Goal: Transaction & Acquisition: Book appointment/travel/reservation

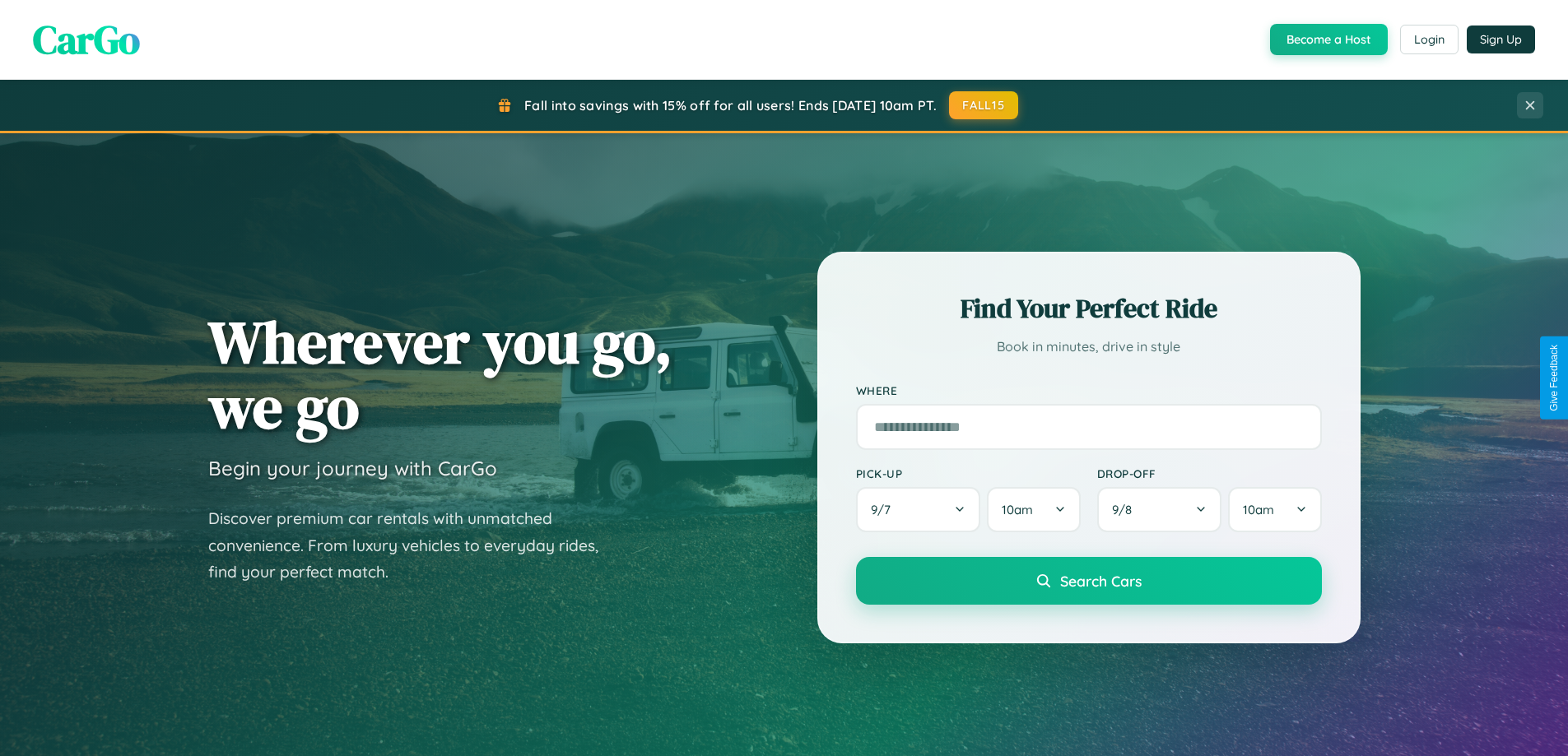
scroll to position [1133, 0]
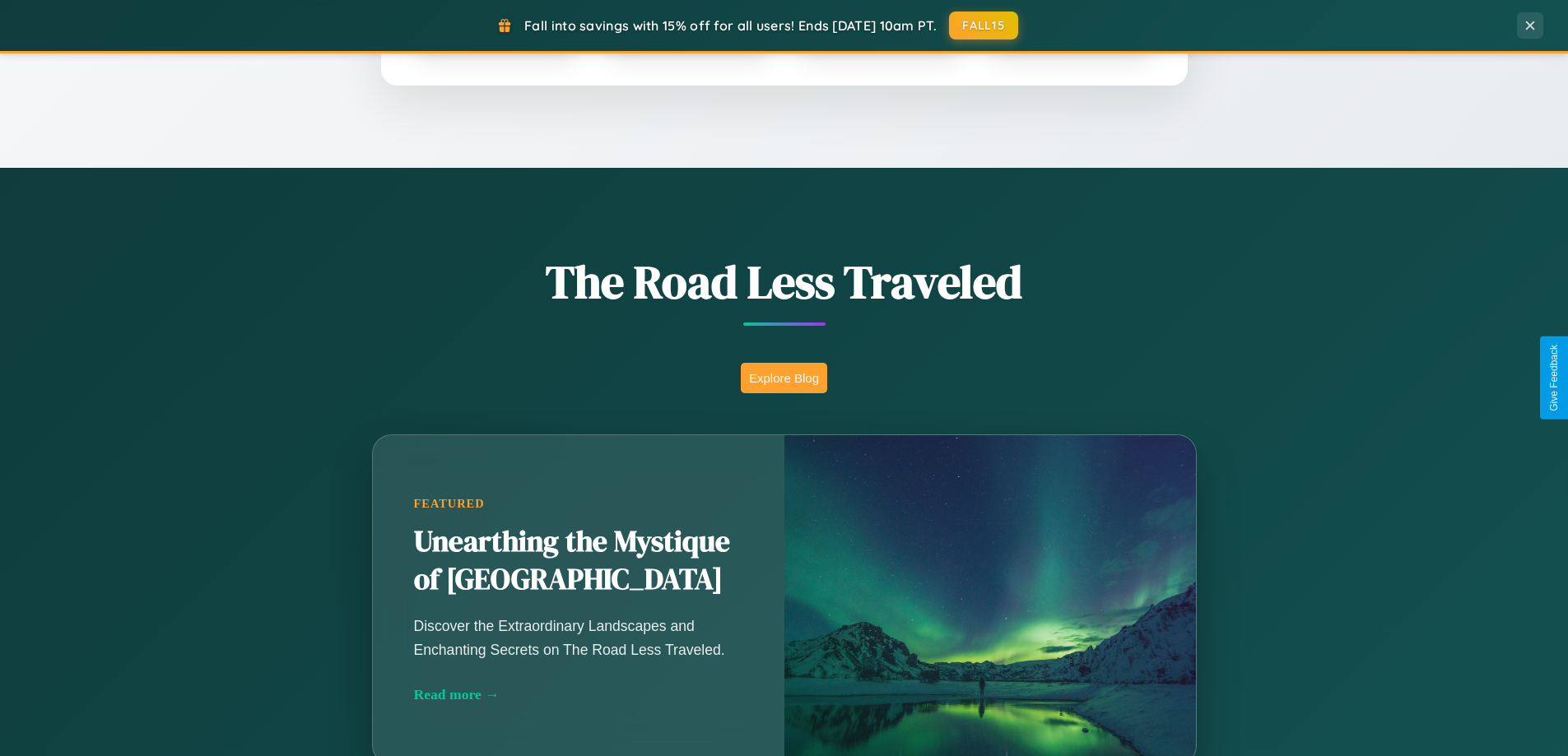
click at [784, 378] on button "Explore Blog" at bounding box center [784, 378] width 86 height 31
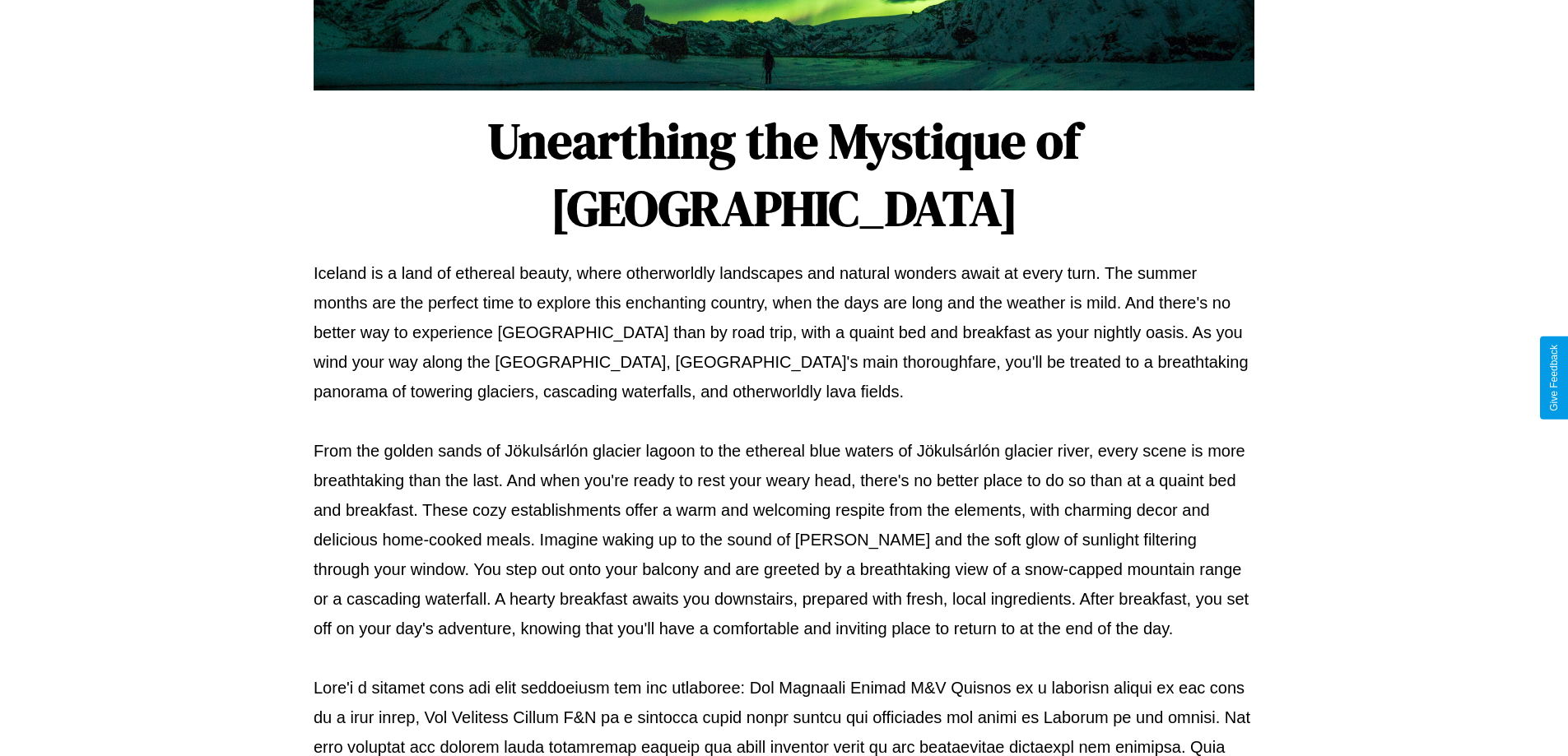
scroll to position [533, 0]
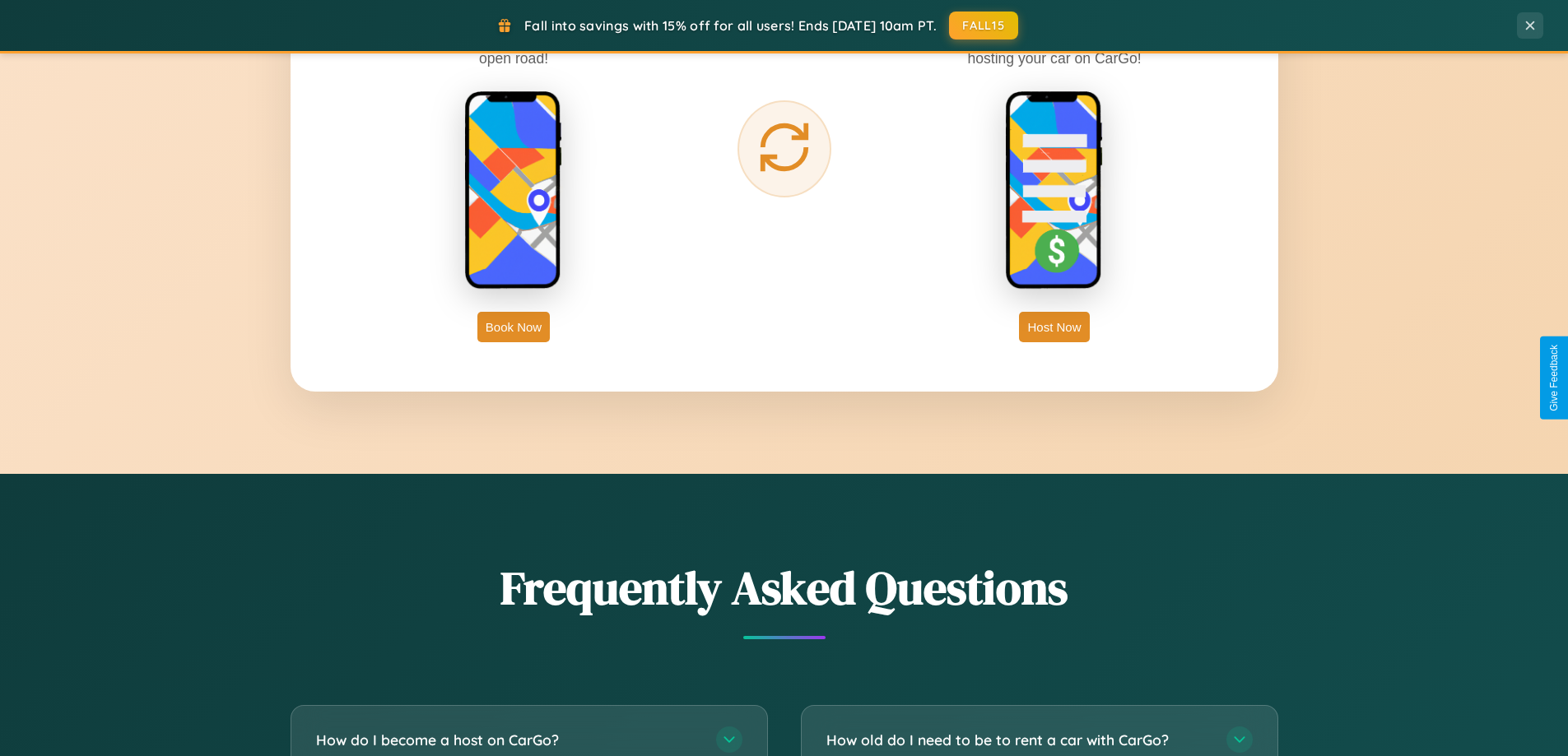
scroll to position [3167, 0]
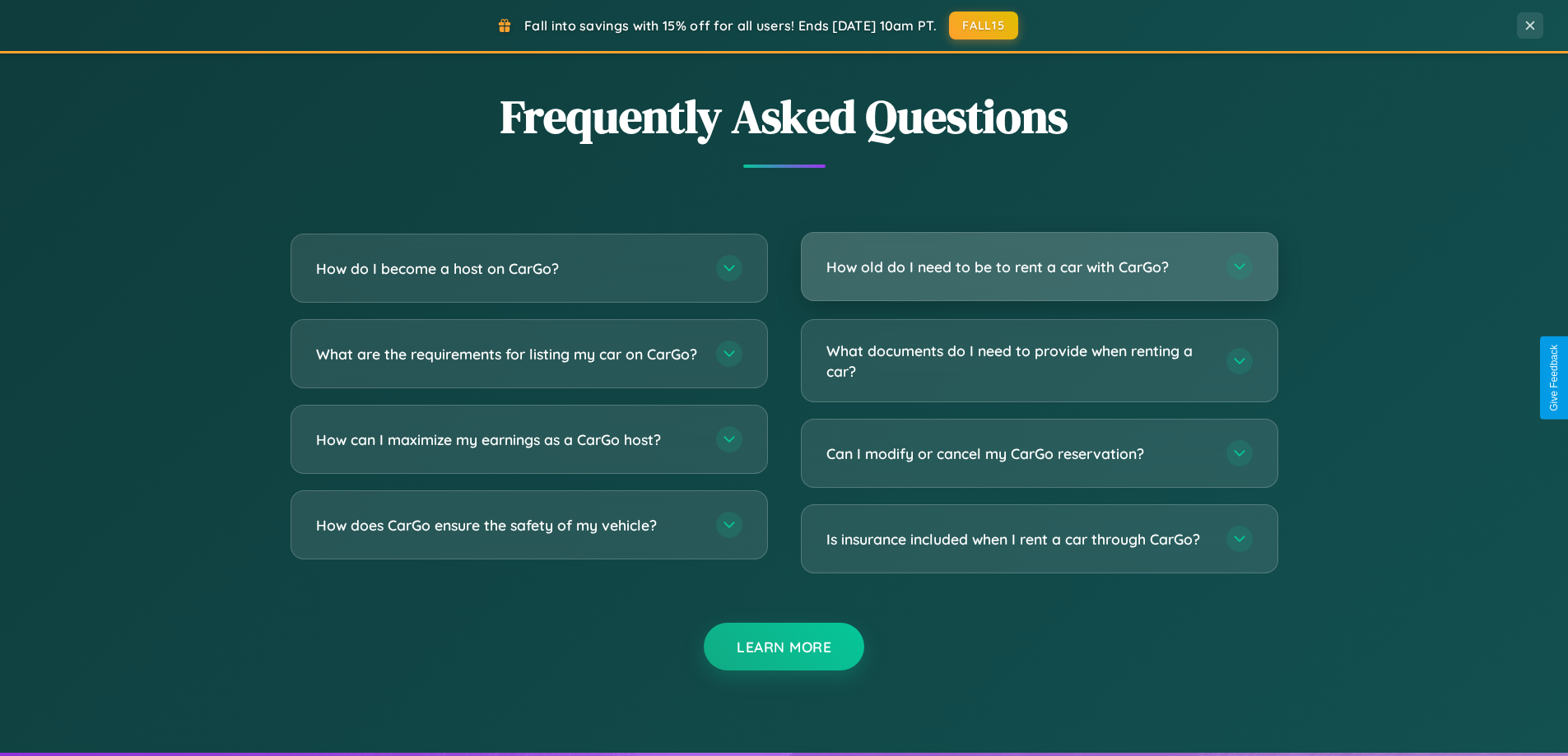
click at [1039, 268] on h3 "How old do I need to be to rent a car with CarGo?" at bounding box center [1018, 267] width 384 height 20
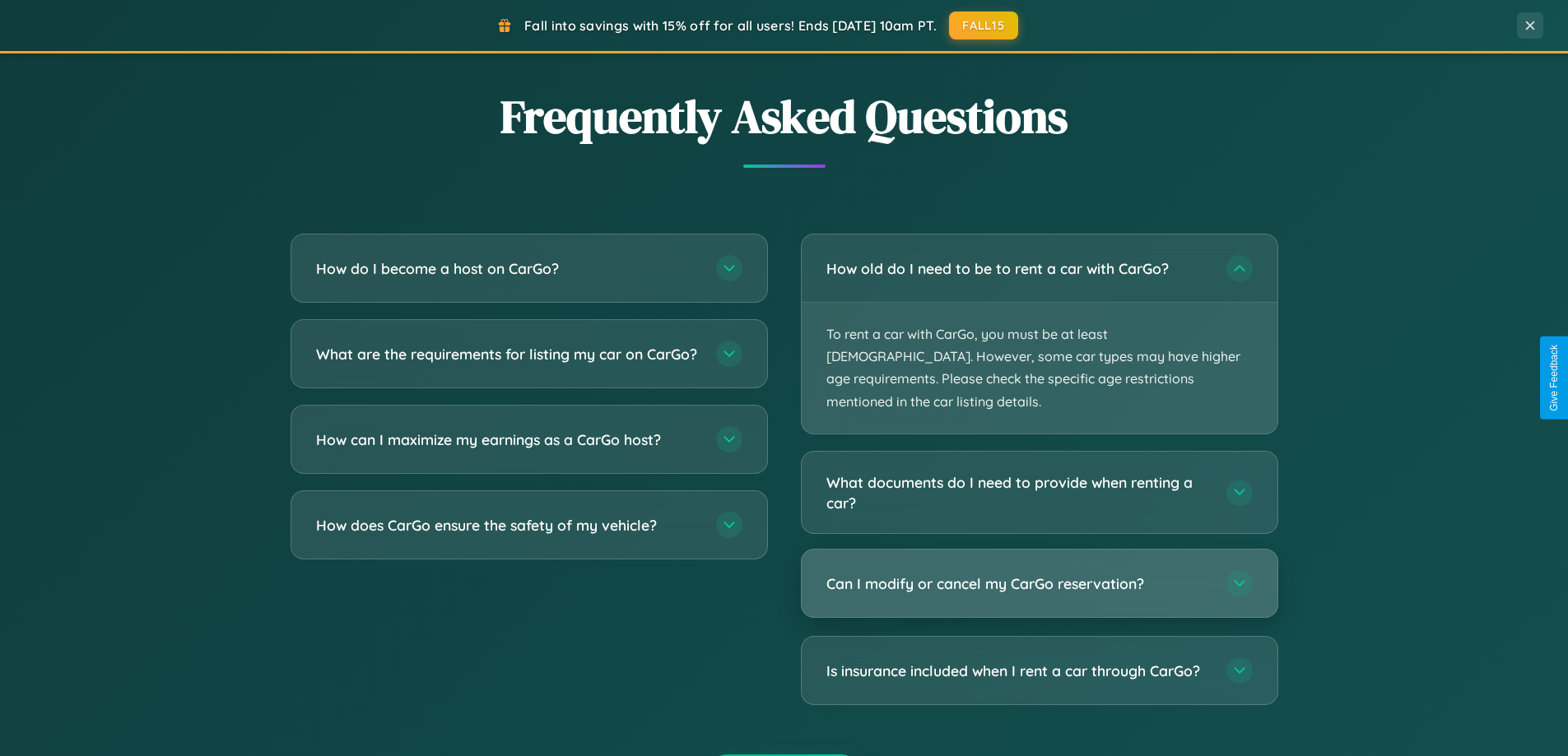
click at [1039, 574] on h3 "Can I modify or cancel my CarGo reservation?" at bounding box center [1018, 584] width 384 height 20
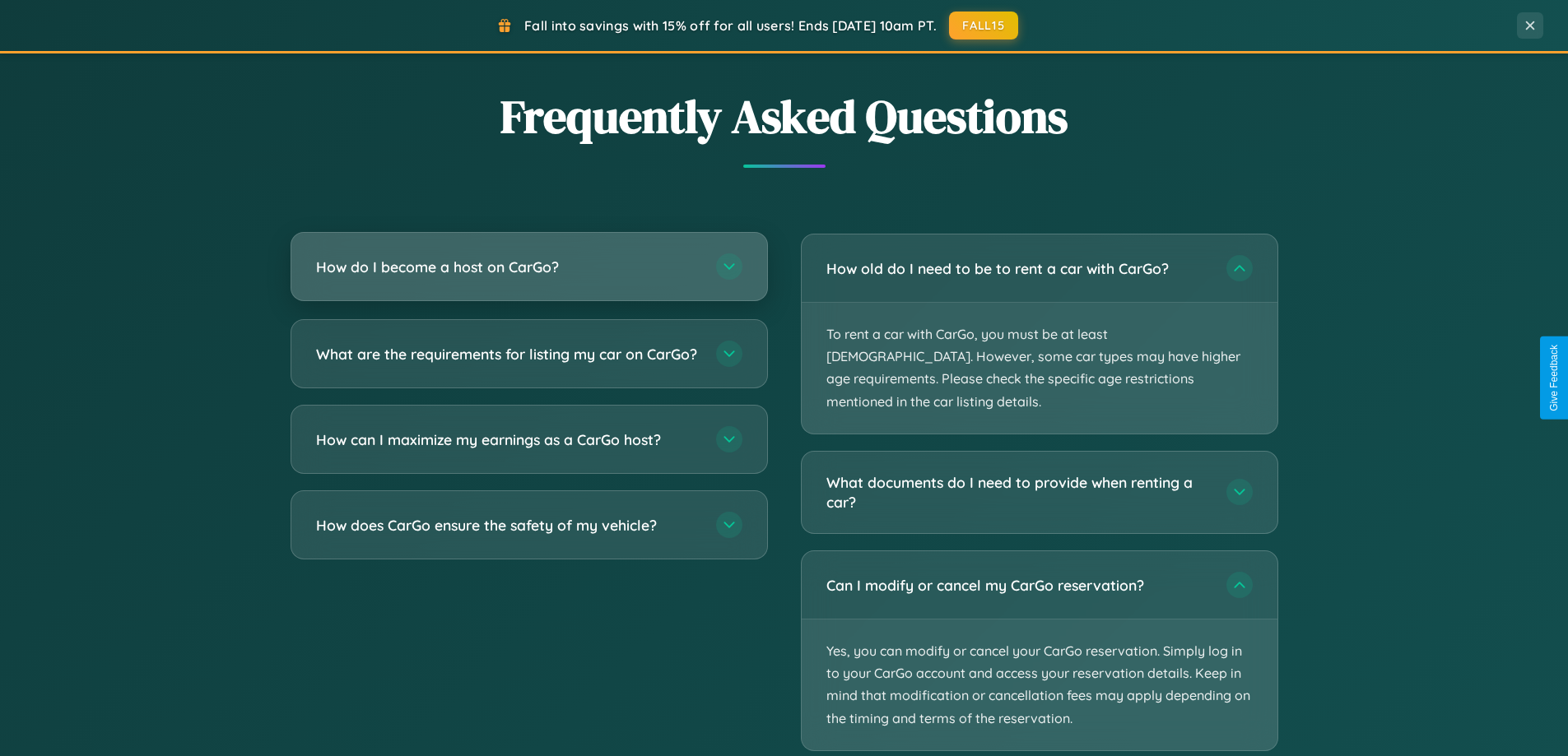
click at [529, 268] on h3 "How do I become a host on CarGo?" at bounding box center [508, 267] width 384 height 20
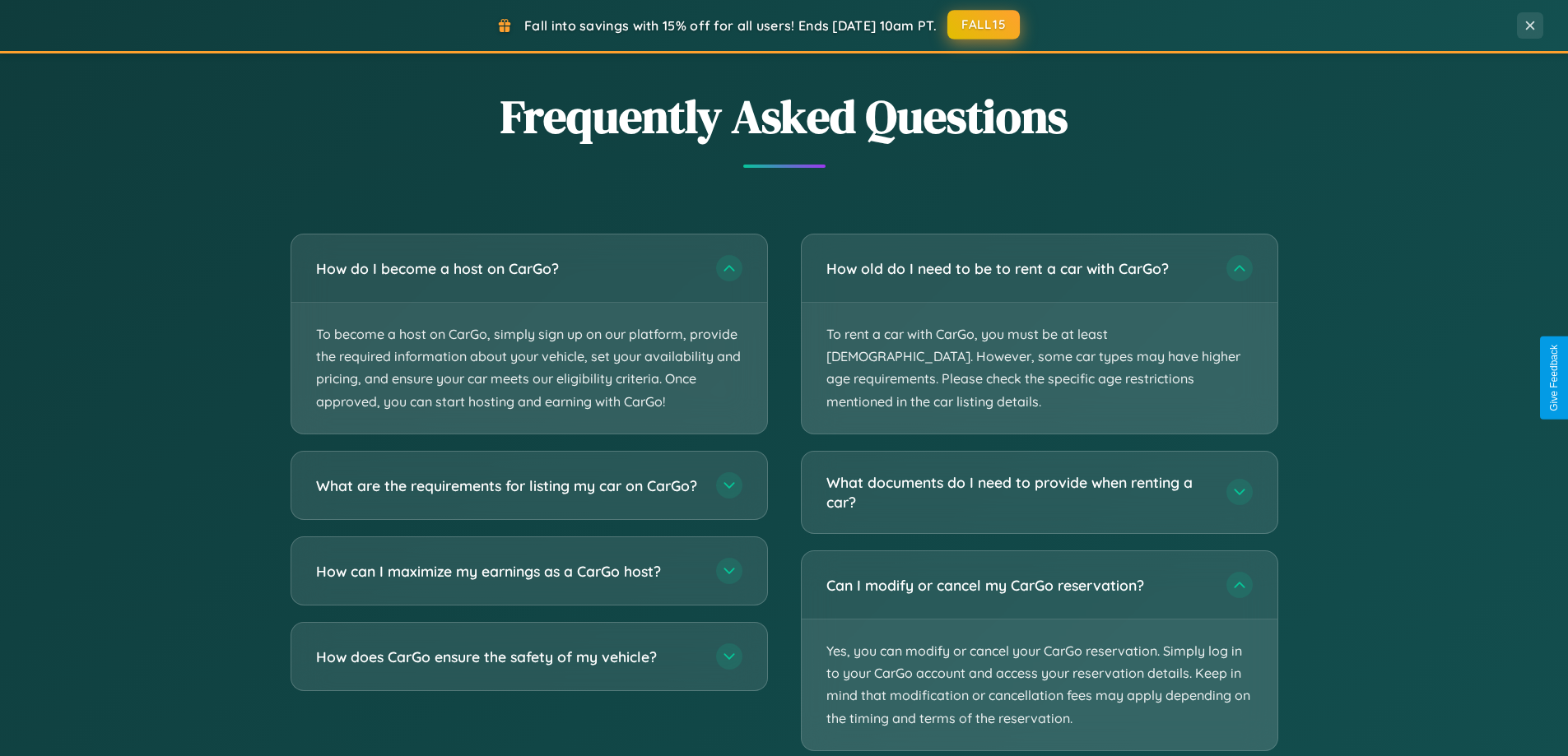
click at [985, 26] on button "FALL15" at bounding box center [983, 25] width 72 height 30
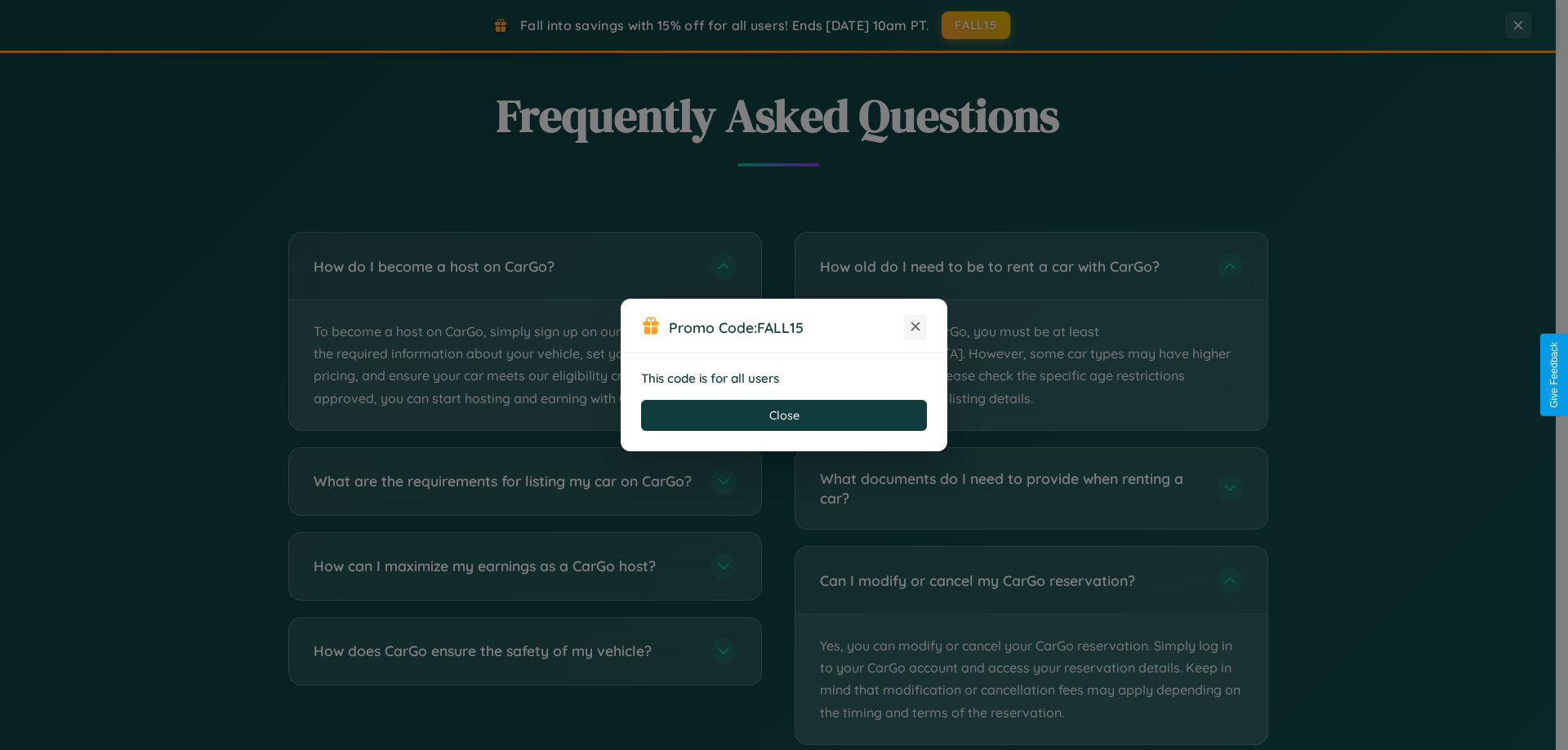
click at [915, 327] on icon at bounding box center [915, 326] width 16 height 16
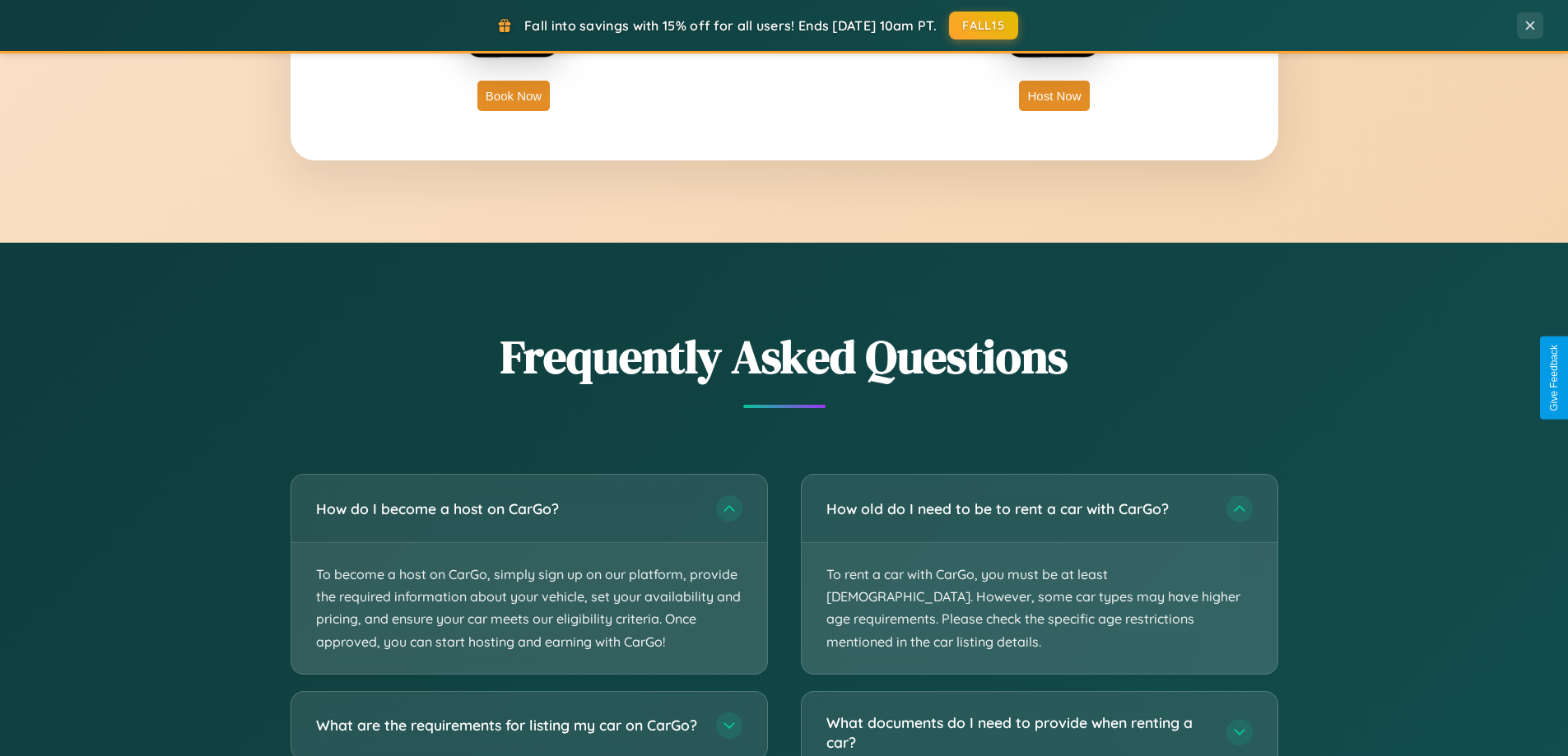
scroll to position [709, 0]
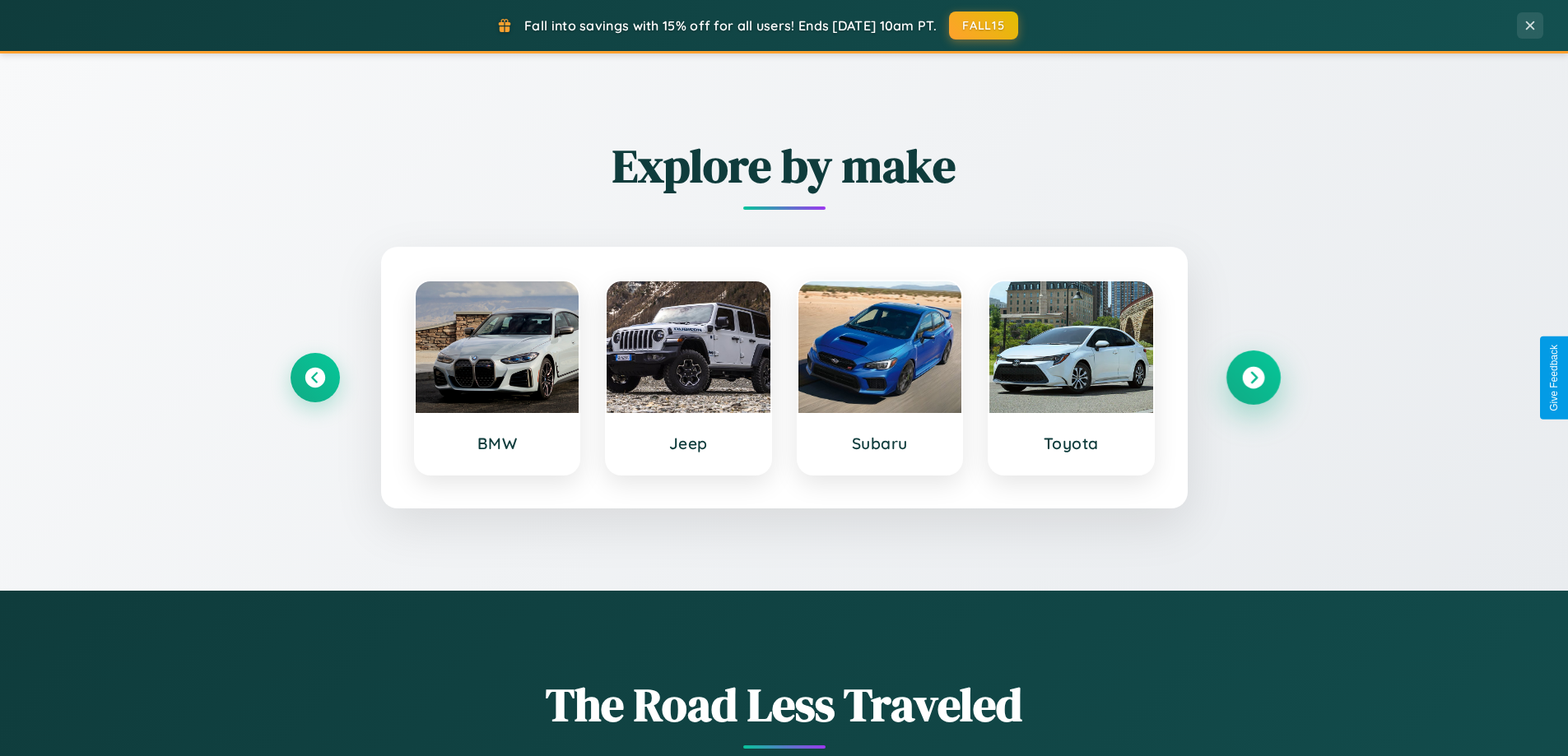
click at [1253, 378] on icon at bounding box center [1253, 378] width 22 height 22
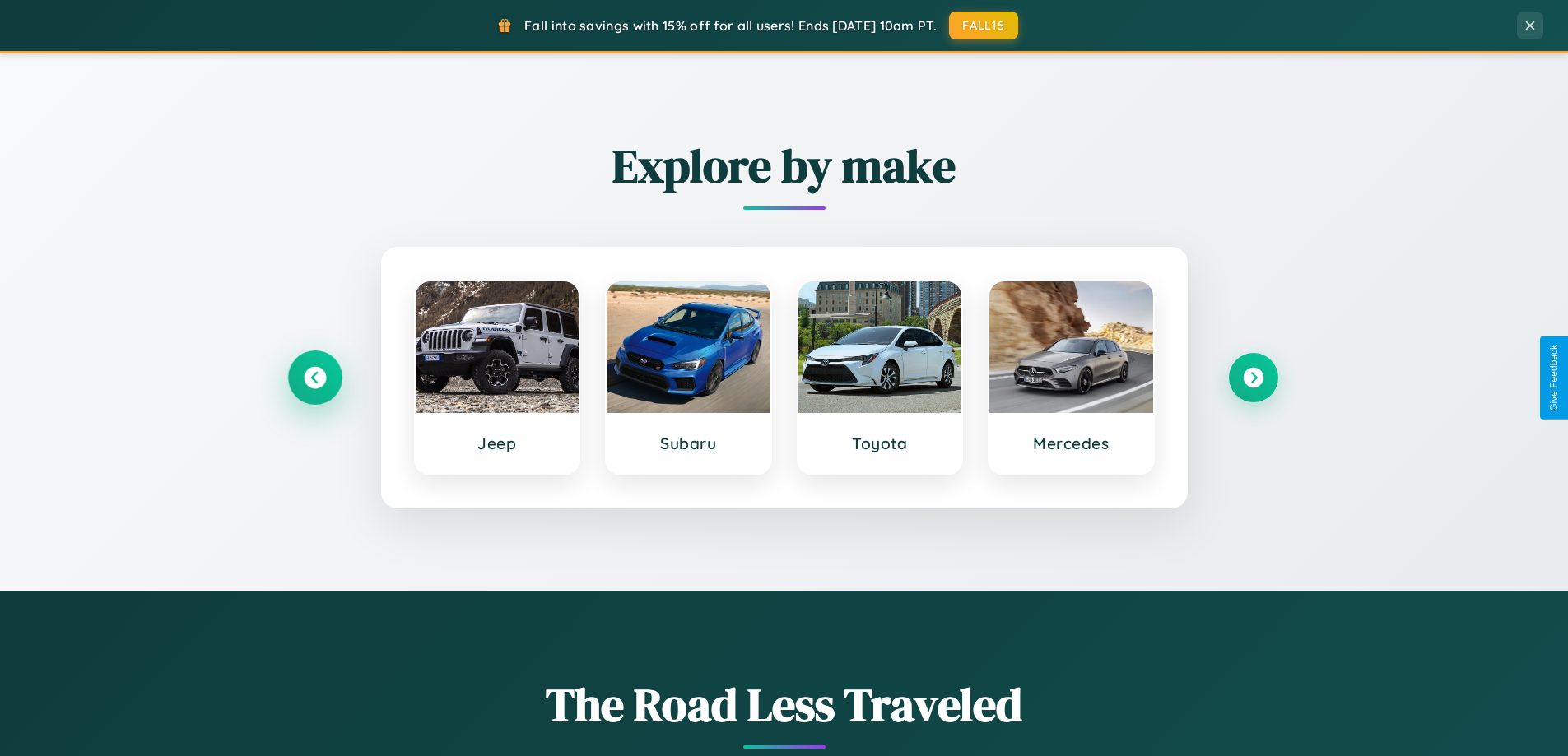
click at [315, 378] on icon at bounding box center [315, 378] width 22 height 22
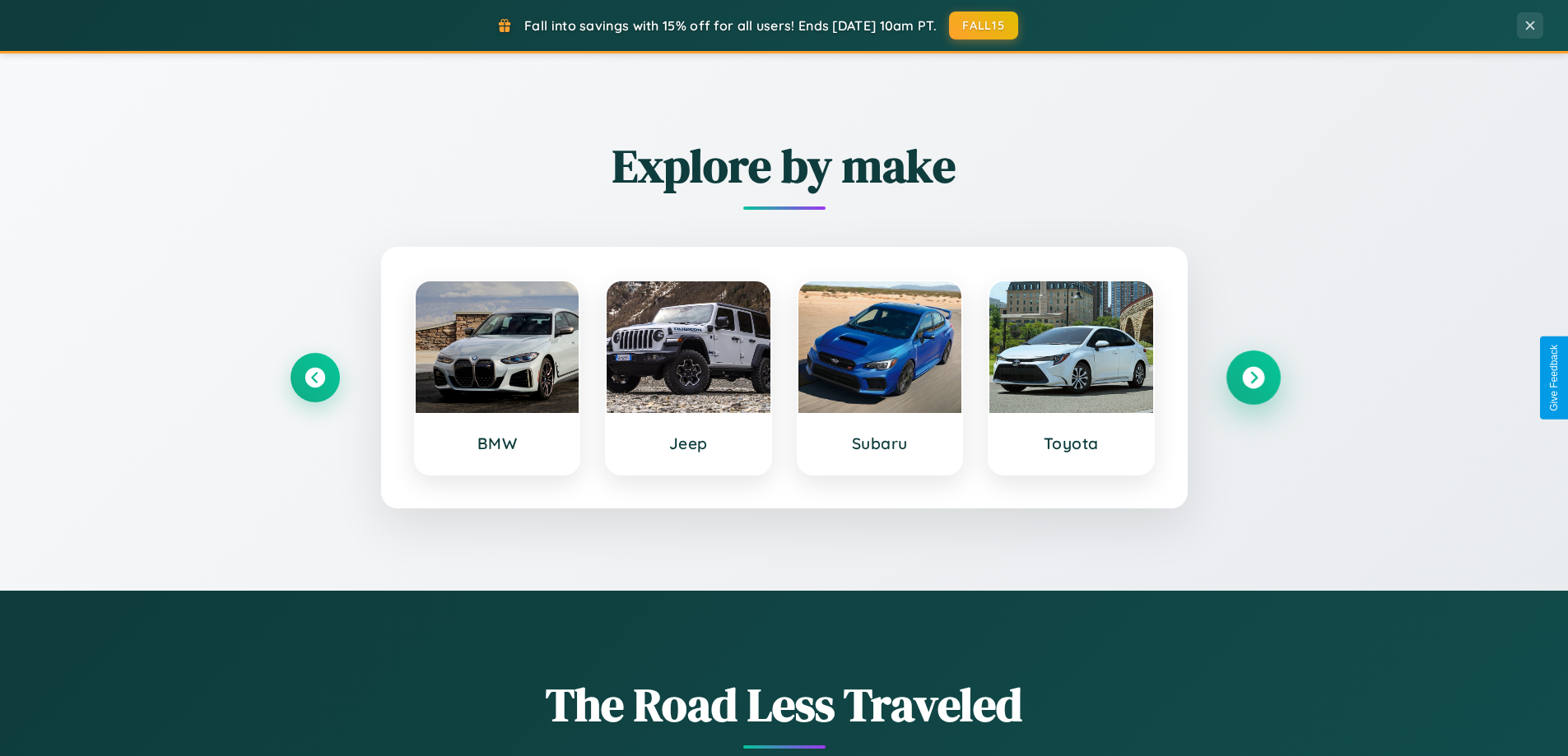
click at [1253, 378] on icon at bounding box center [1253, 378] width 22 height 22
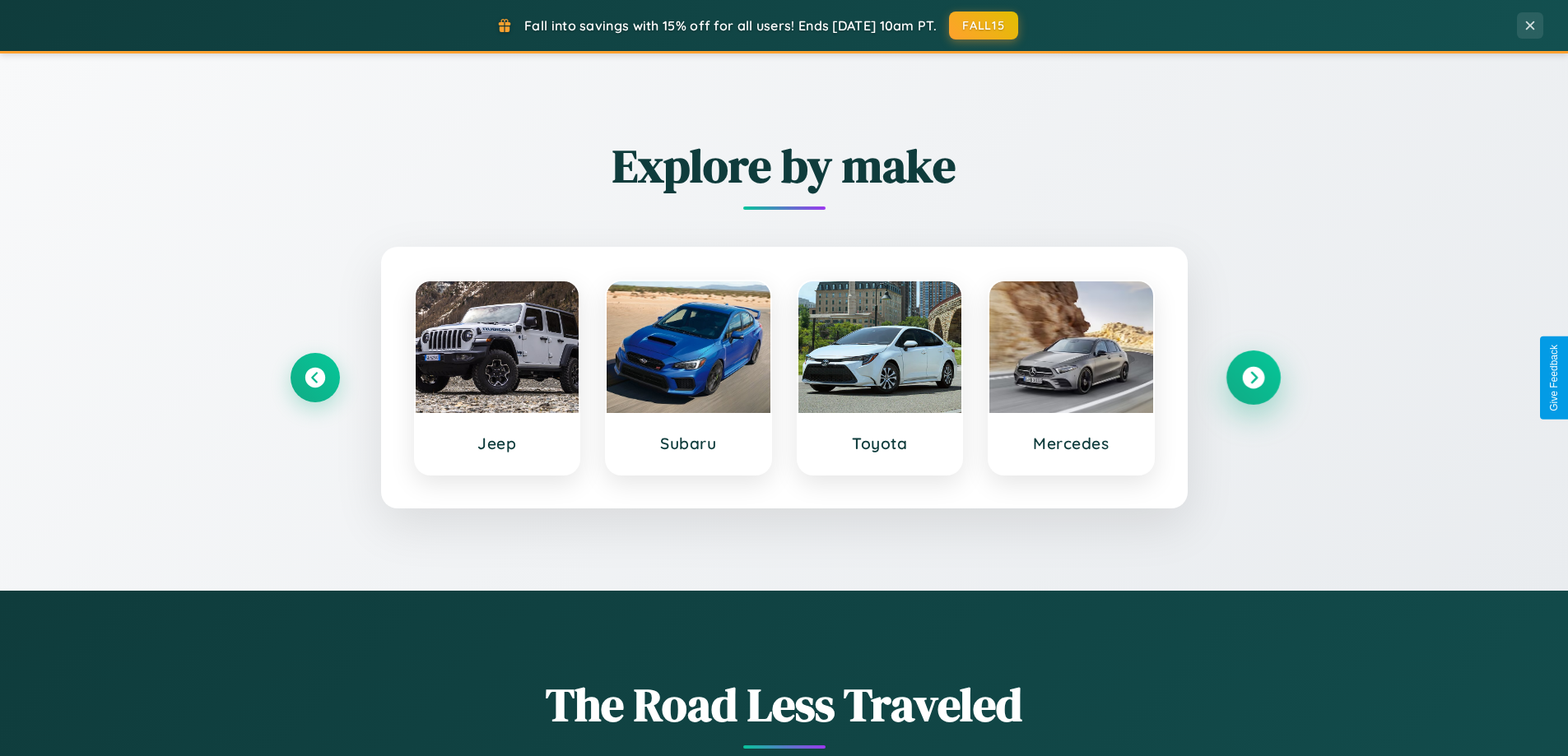
click at [1253, 378] on icon at bounding box center [1253, 378] width 22 height 22
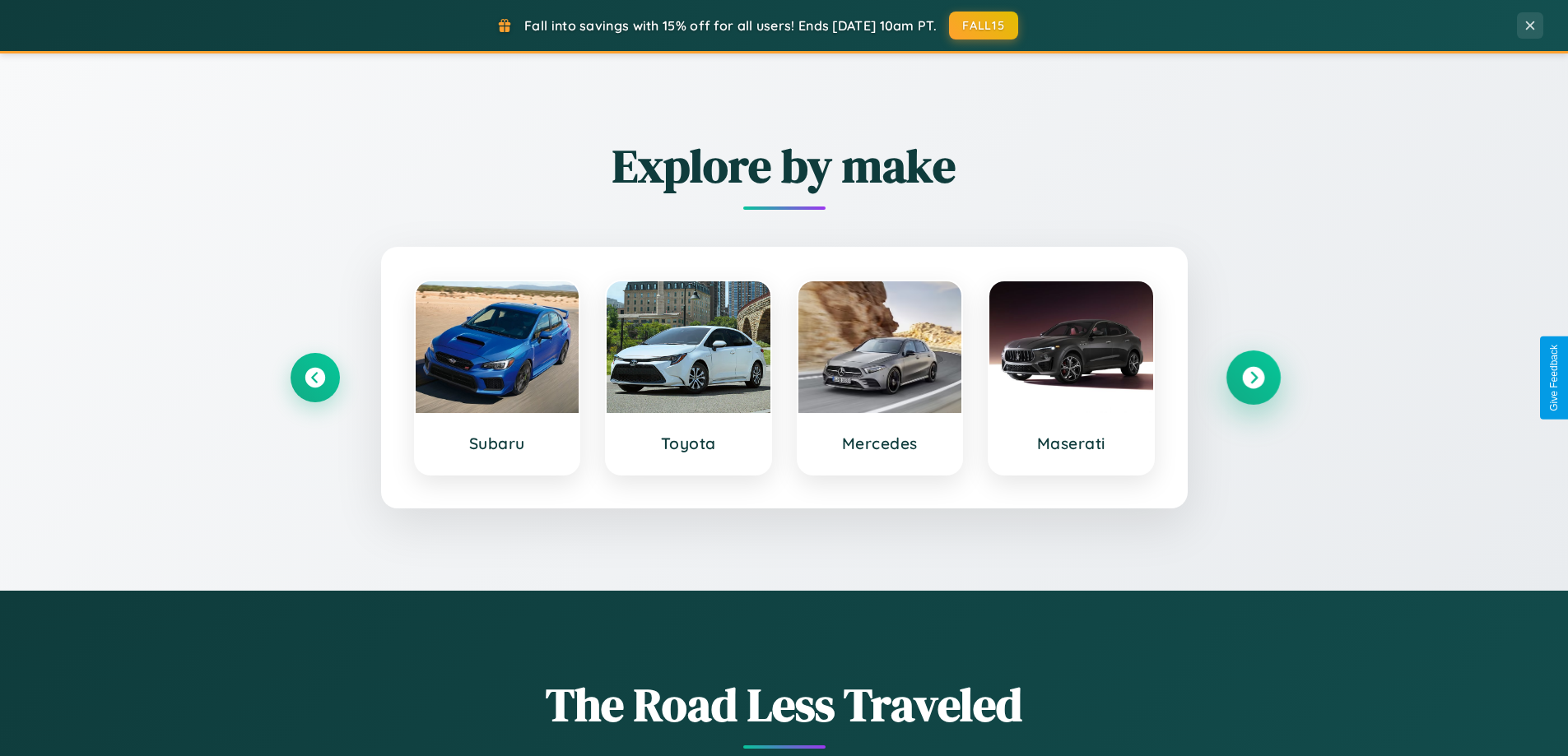
click at [1253, 378] on icon at bounding box center [1253, 378] width 22 height 22
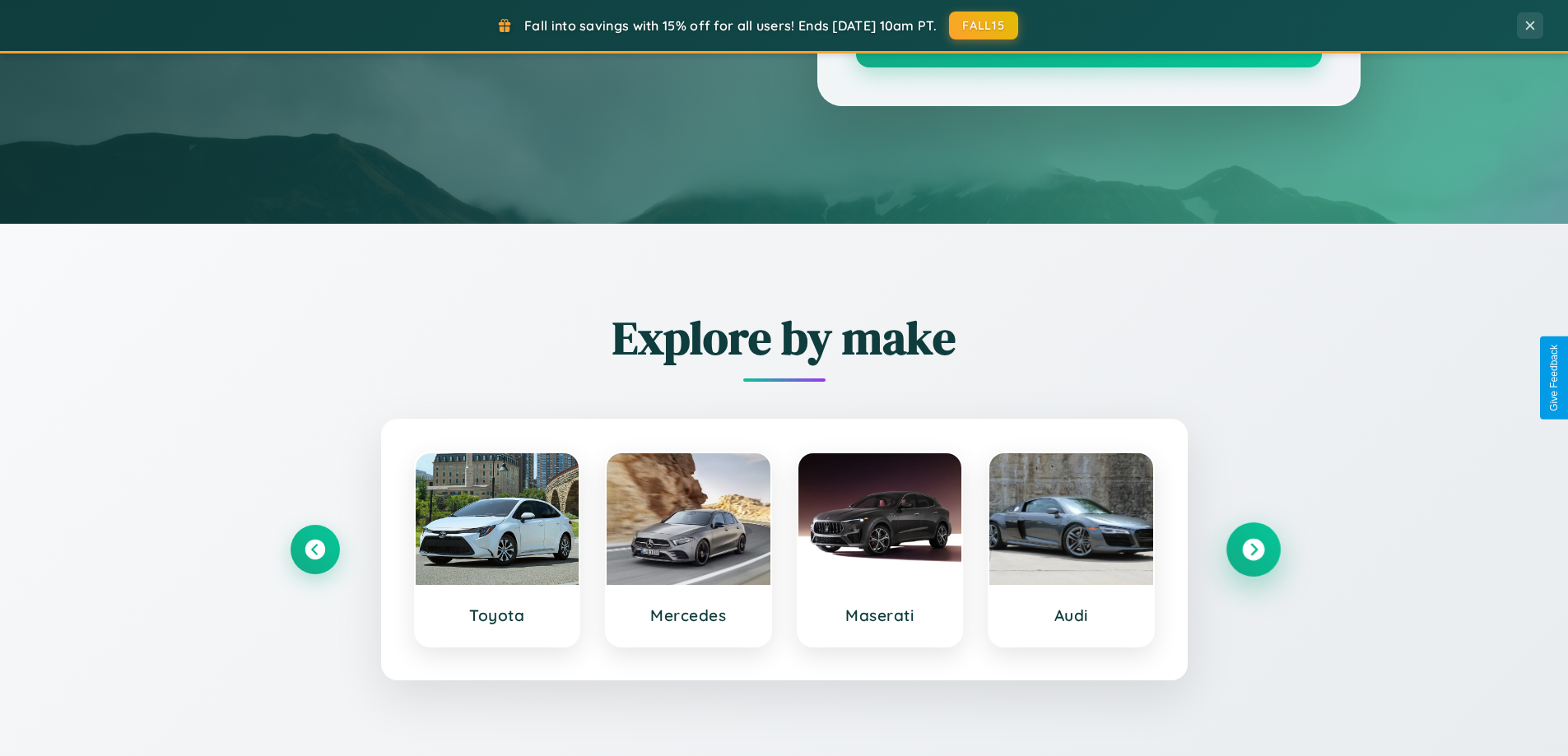
scroll to position [49, 0]
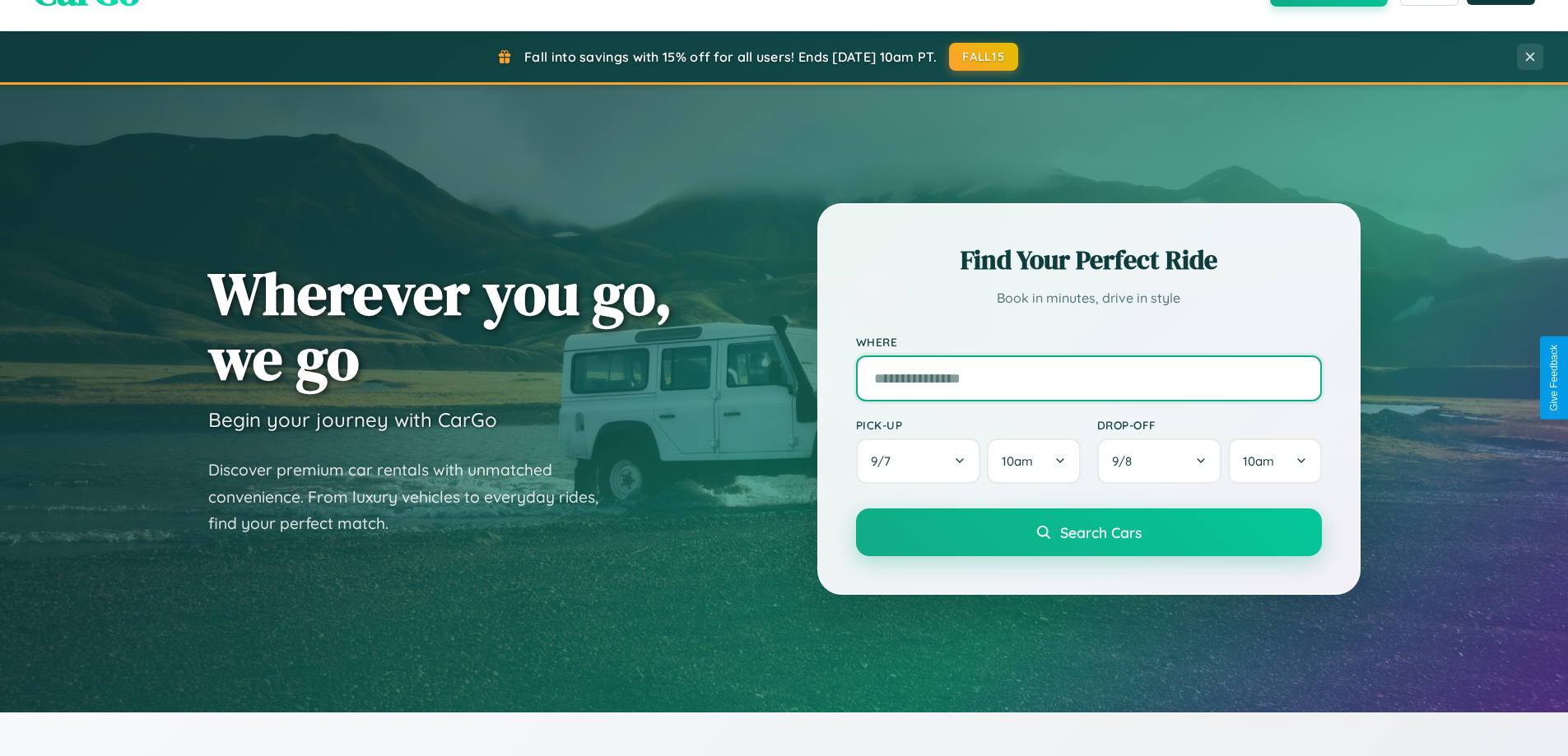
click at [1088, 378] on input "text" at bounding box center [1089, 378] width 466 height 46
type input "**********"
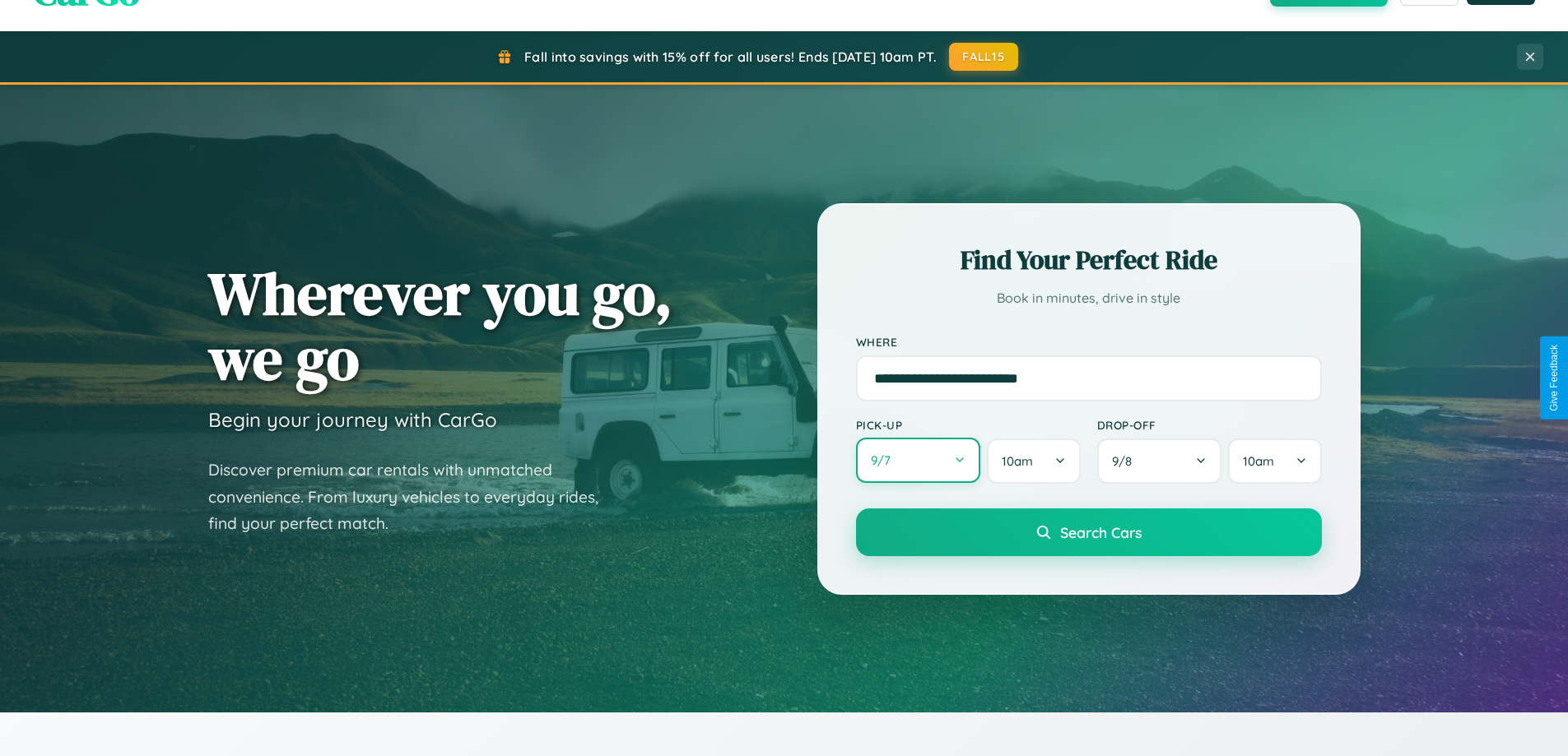
click at [918, 461] on button "9 / 7" at bounding box center [918, 460] width 125 height 45
select select "*"
select select "****"
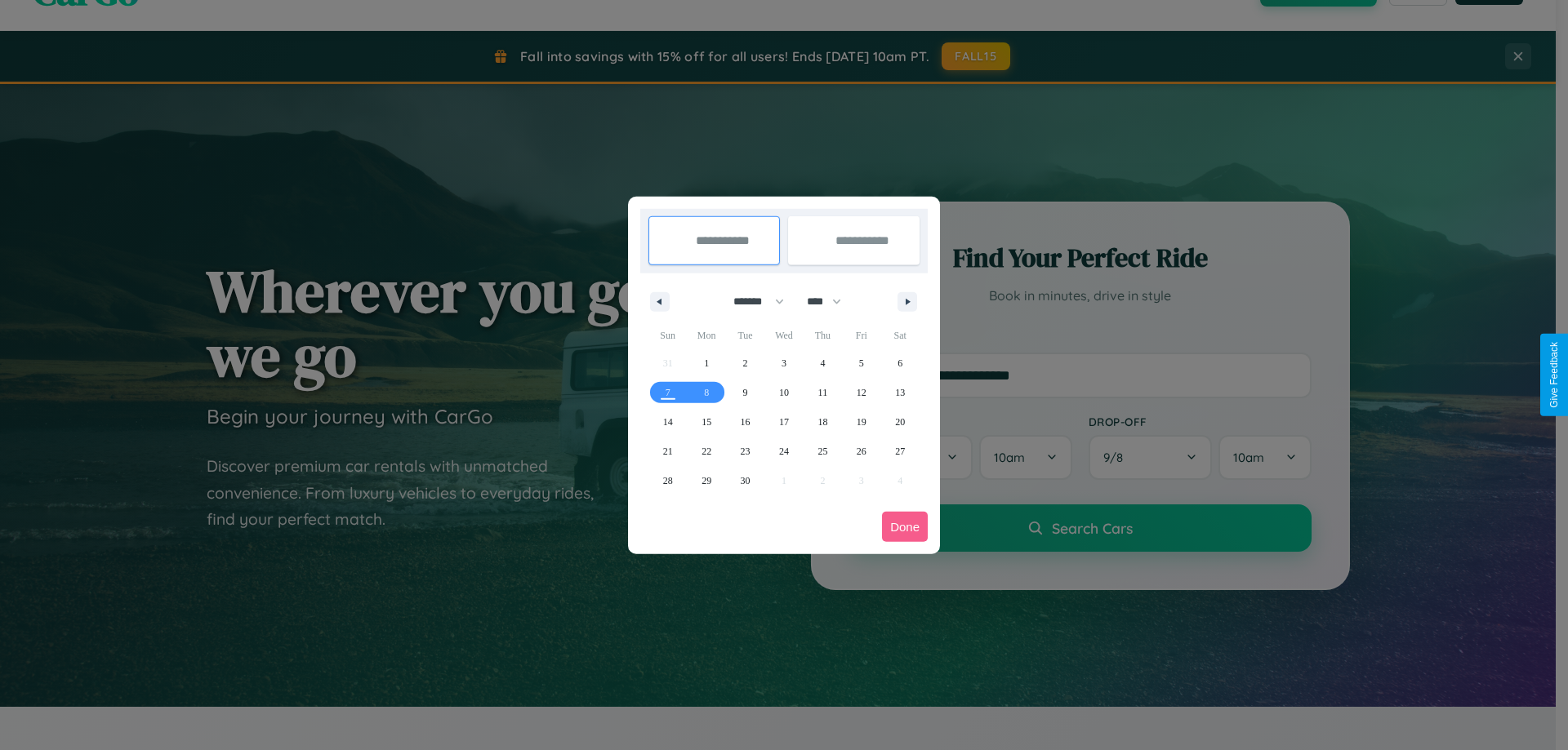
drag, startPoint x: 751, startPoint y: 301, endPoint x: 784, endPoint y: 327, distance: 42.0
click at [751, 301] on select "******* ******** ***** ***** *** **** **** ****** ********* ******* ******** **…" at bounding box center [756, 302] width 69 height 27
select select "*"
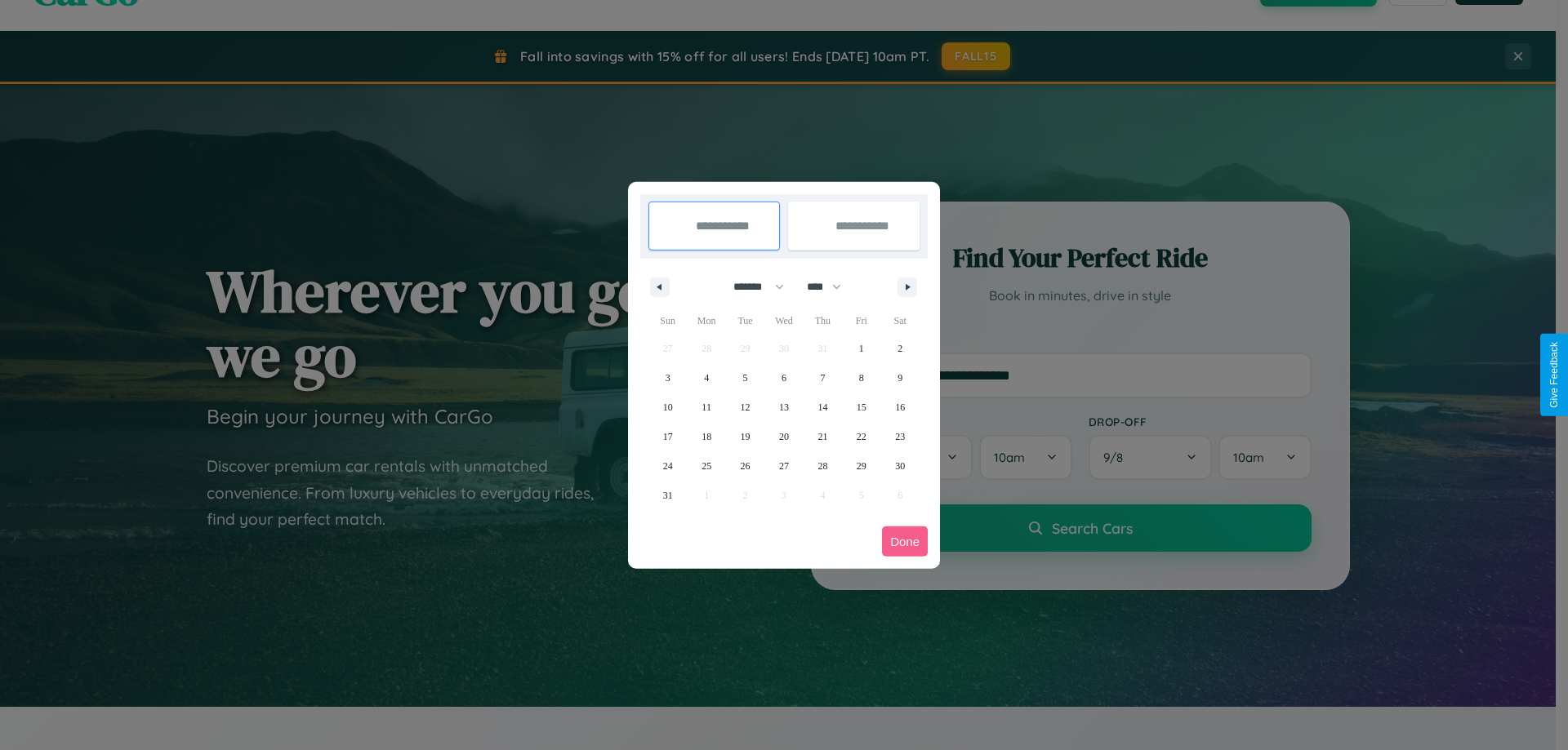
click at [831, 287] on select "**** **** **** **** **** **** **** **** **** **** **** **** **** **** **** ****…" at bounding box center [823, 287] width 49 height 27
select select "****"
click at [861, 465] on span "28" at bounding box center [862, 466] width 10 height 30
type input "**********"
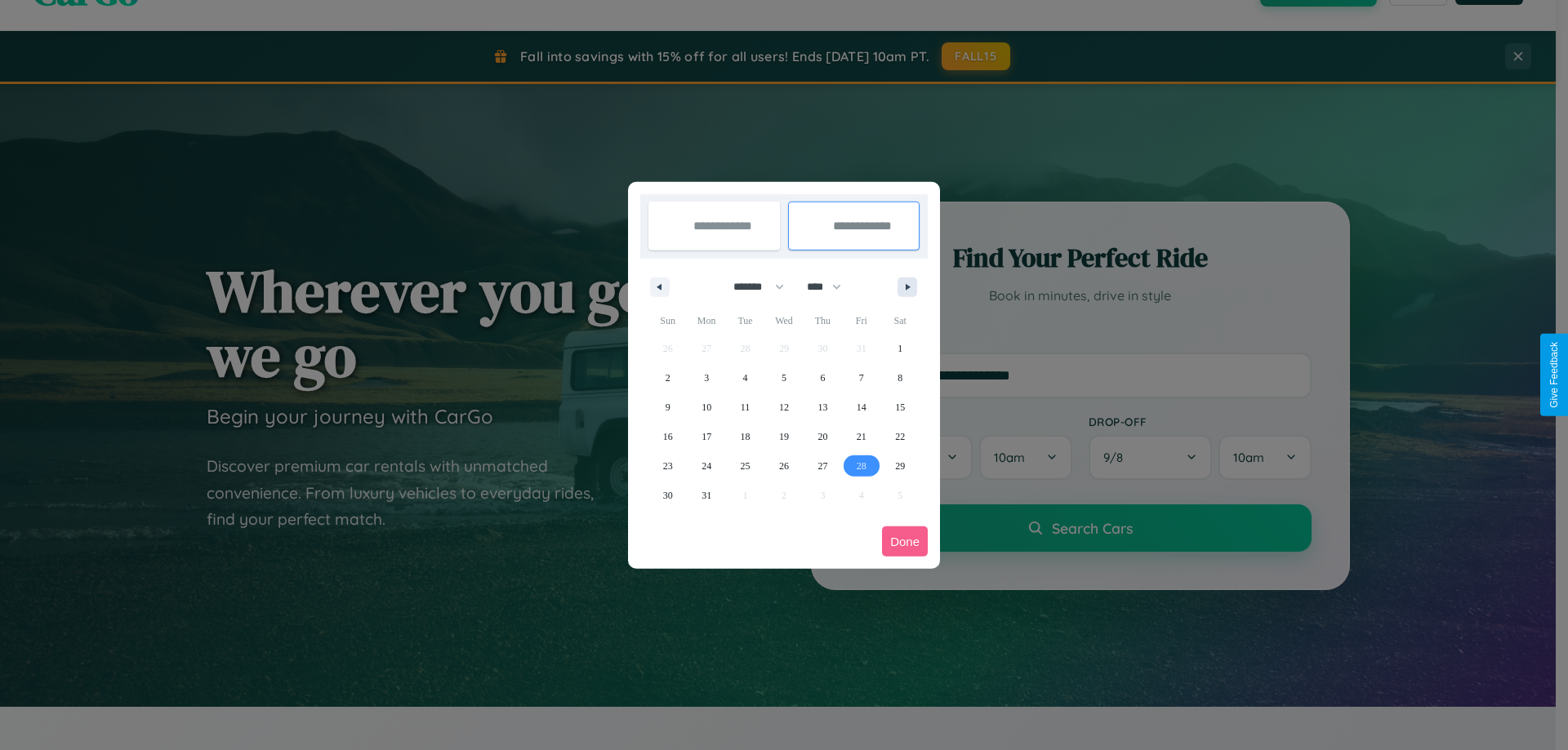
click at [907, 287] on icon "button" at bounding box center [911, 287] width 8 height 7
select select "*"
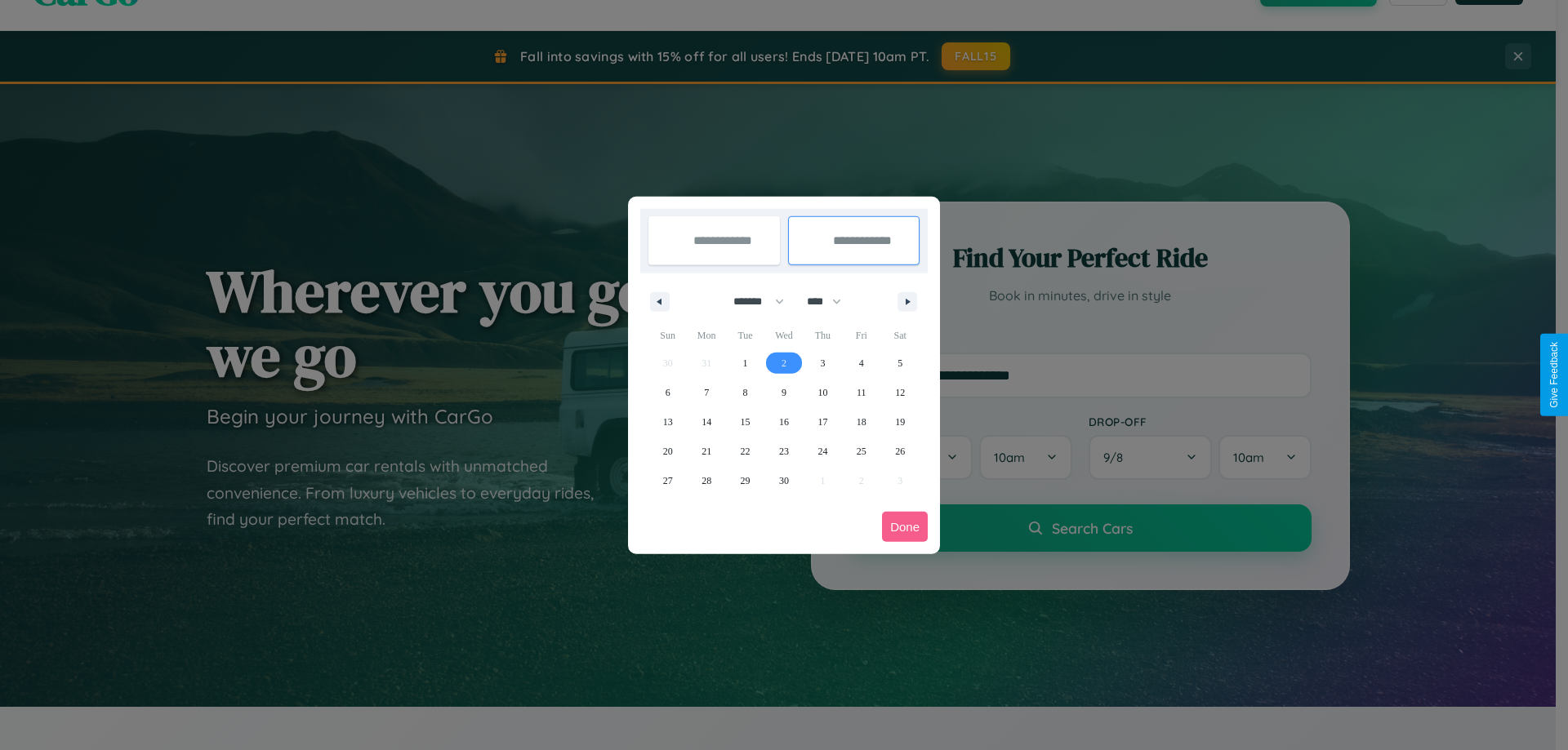
click at [783, 363] on span "2" at bounding box center [784, 363] width 5 height 30
type input "**********"
select select "*"
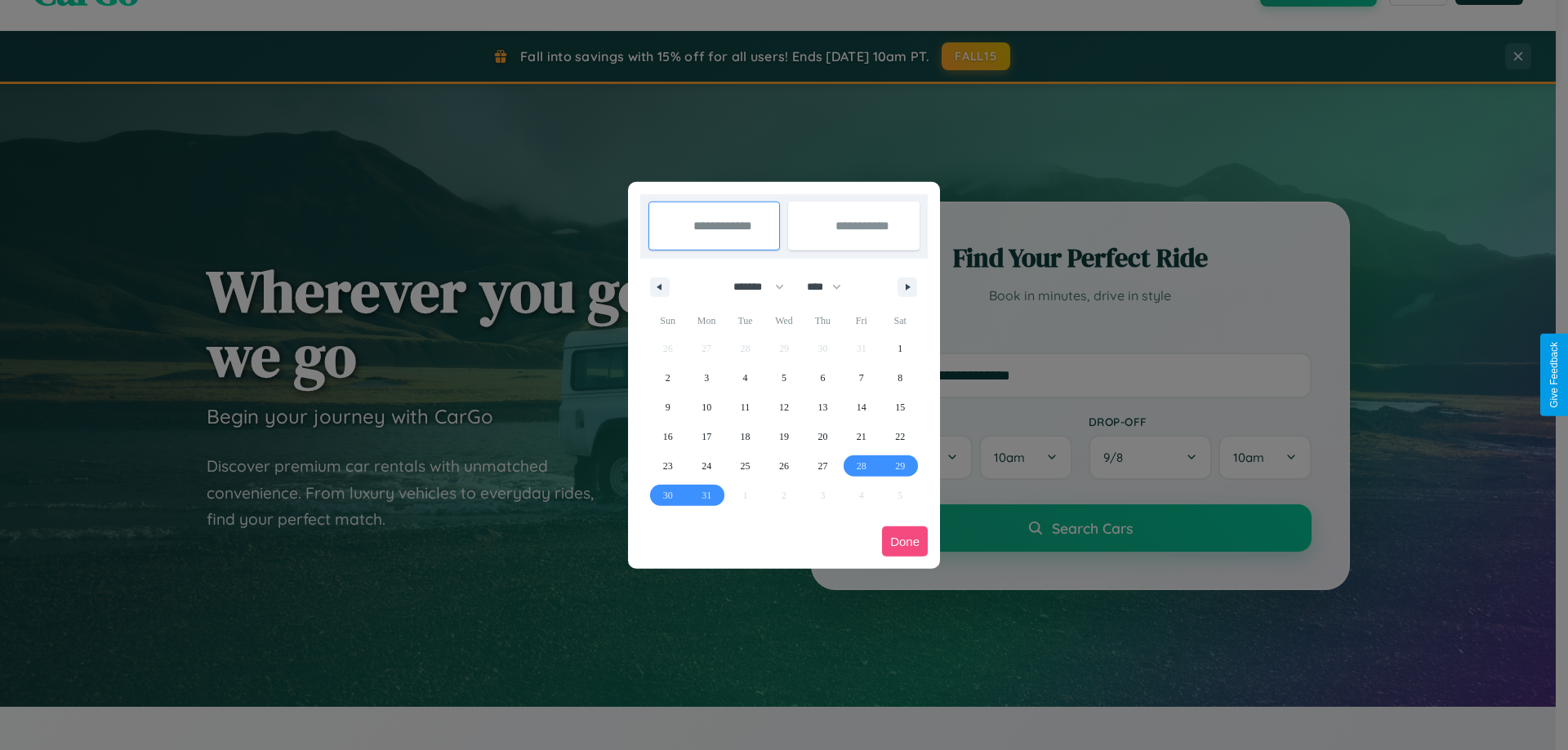
click at [905, 541] on button "Done" at bounding box center [905, 542] width 46 height 30
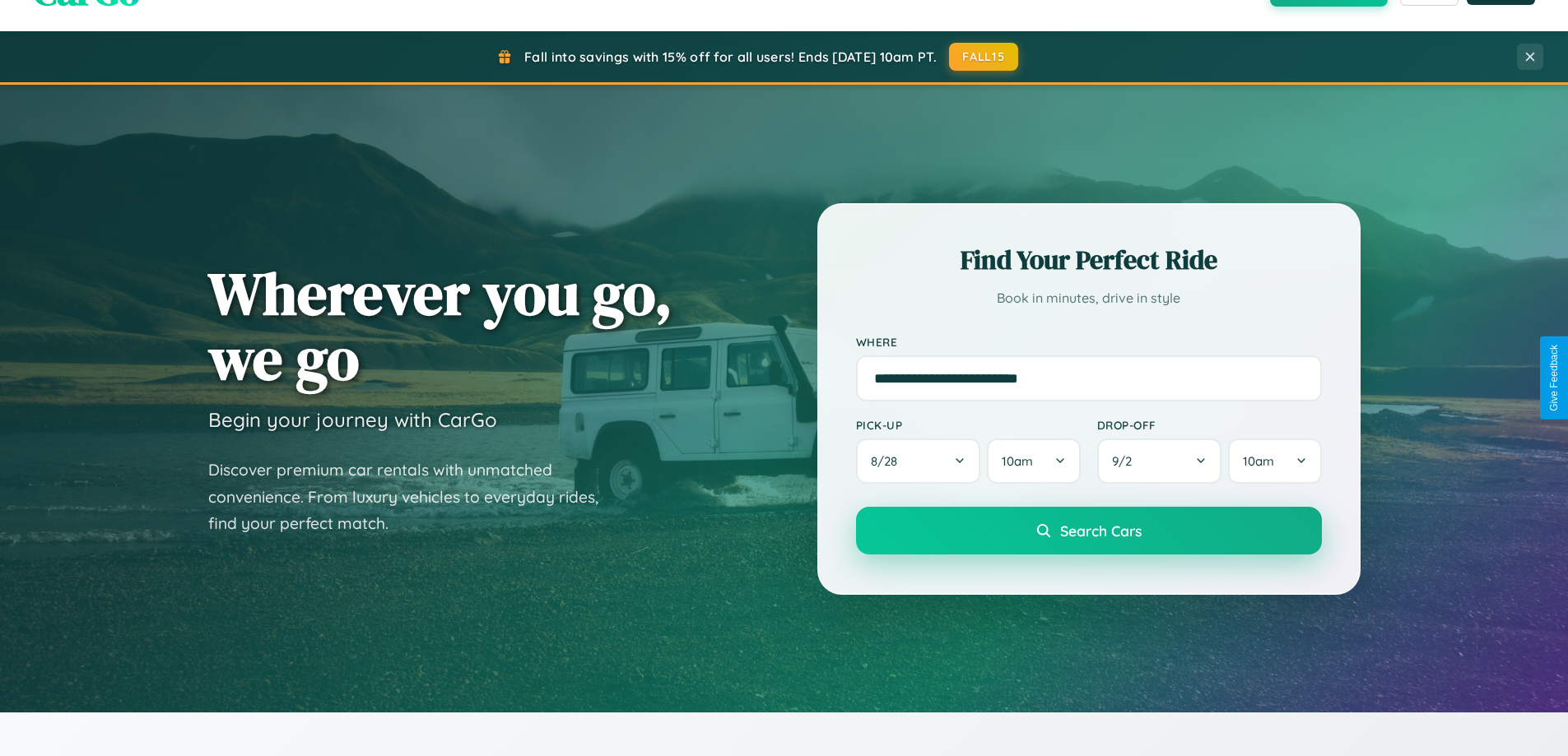
click at [1088, 531] on span "Search Cars" at bounding box center [1102, 530] width 82 height 18
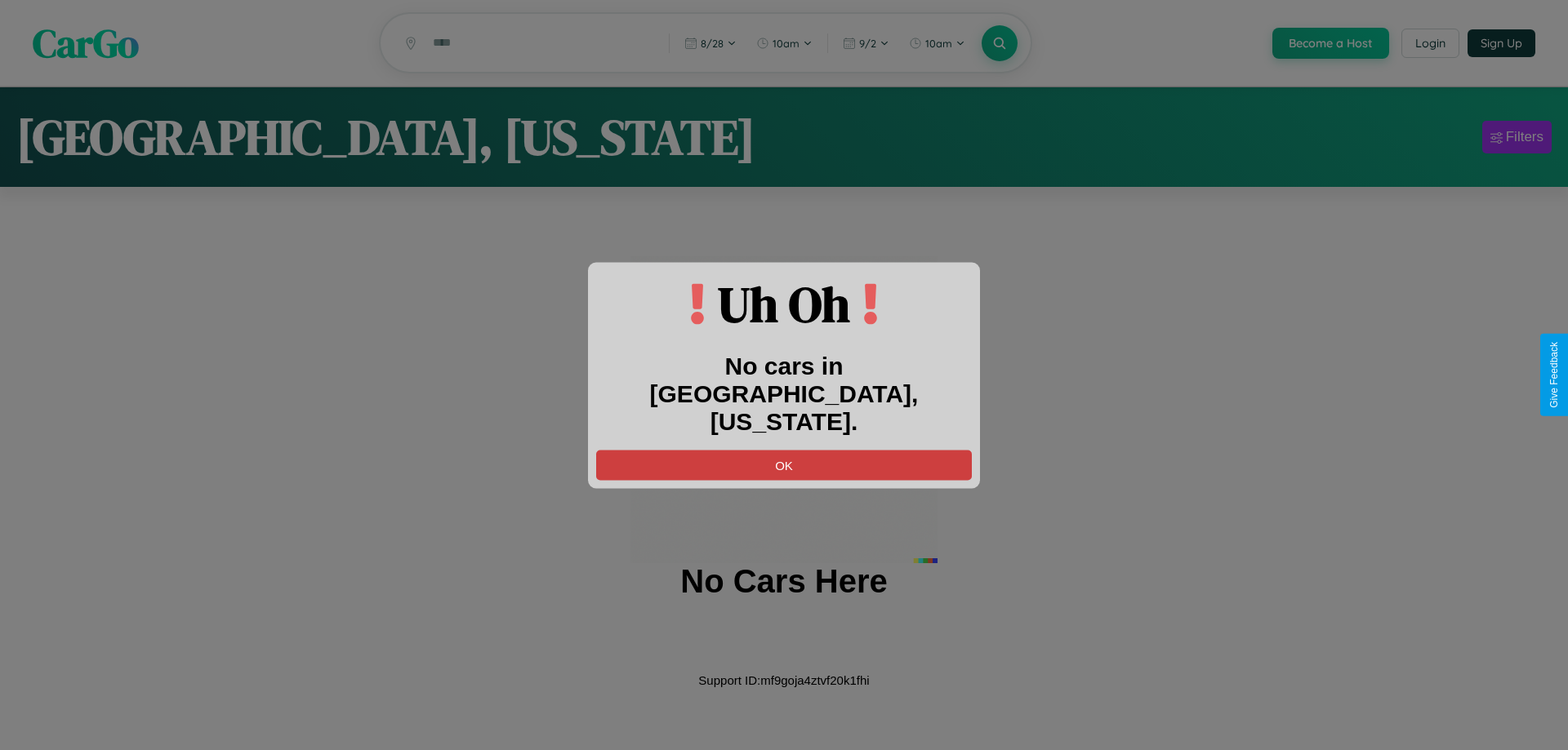
click at [784, 451] on button "OK" at bounding box center [784, 465] width 376 height 30
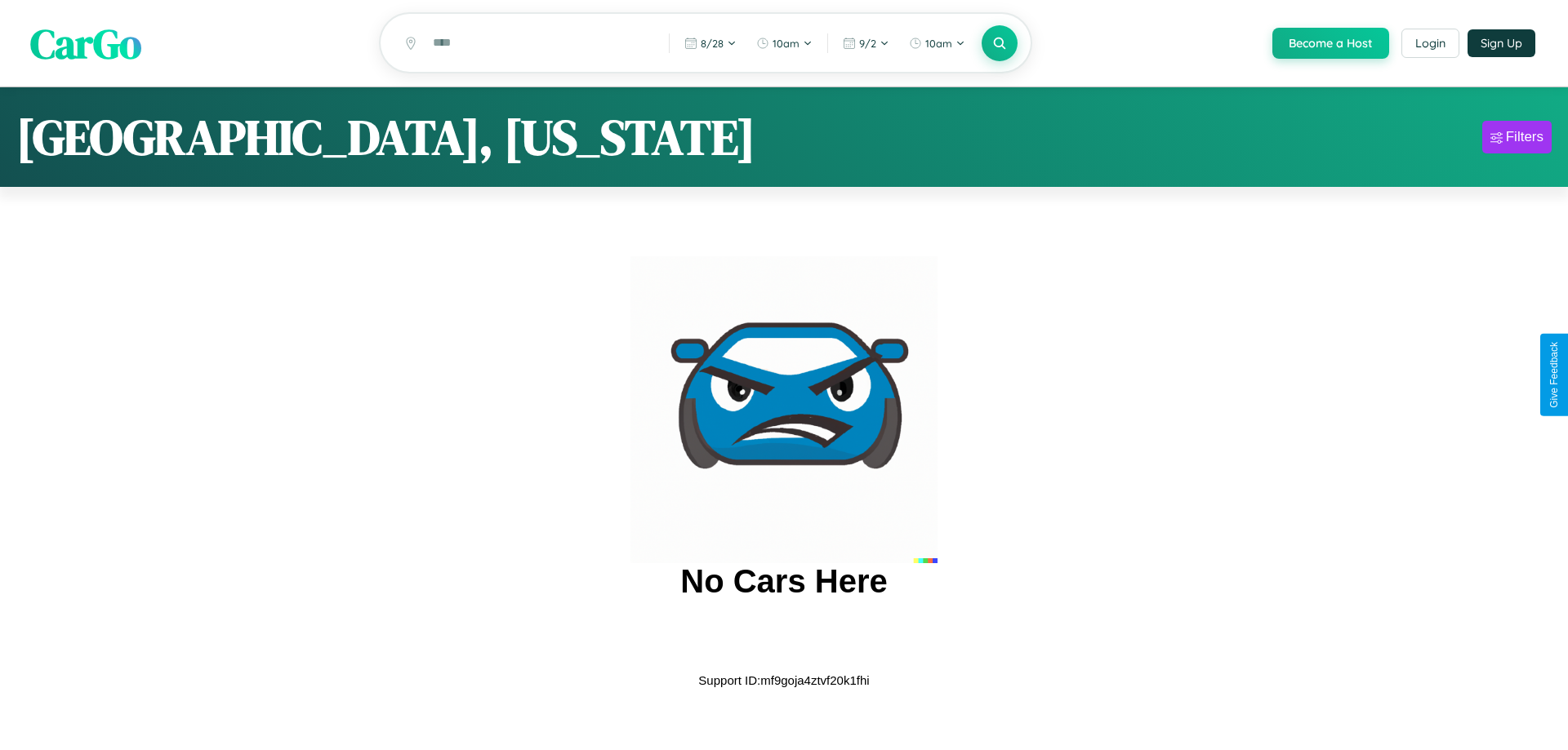
click at [85, 44] on span "CarGo" at bounding box center [85, 42] width 111 height 57
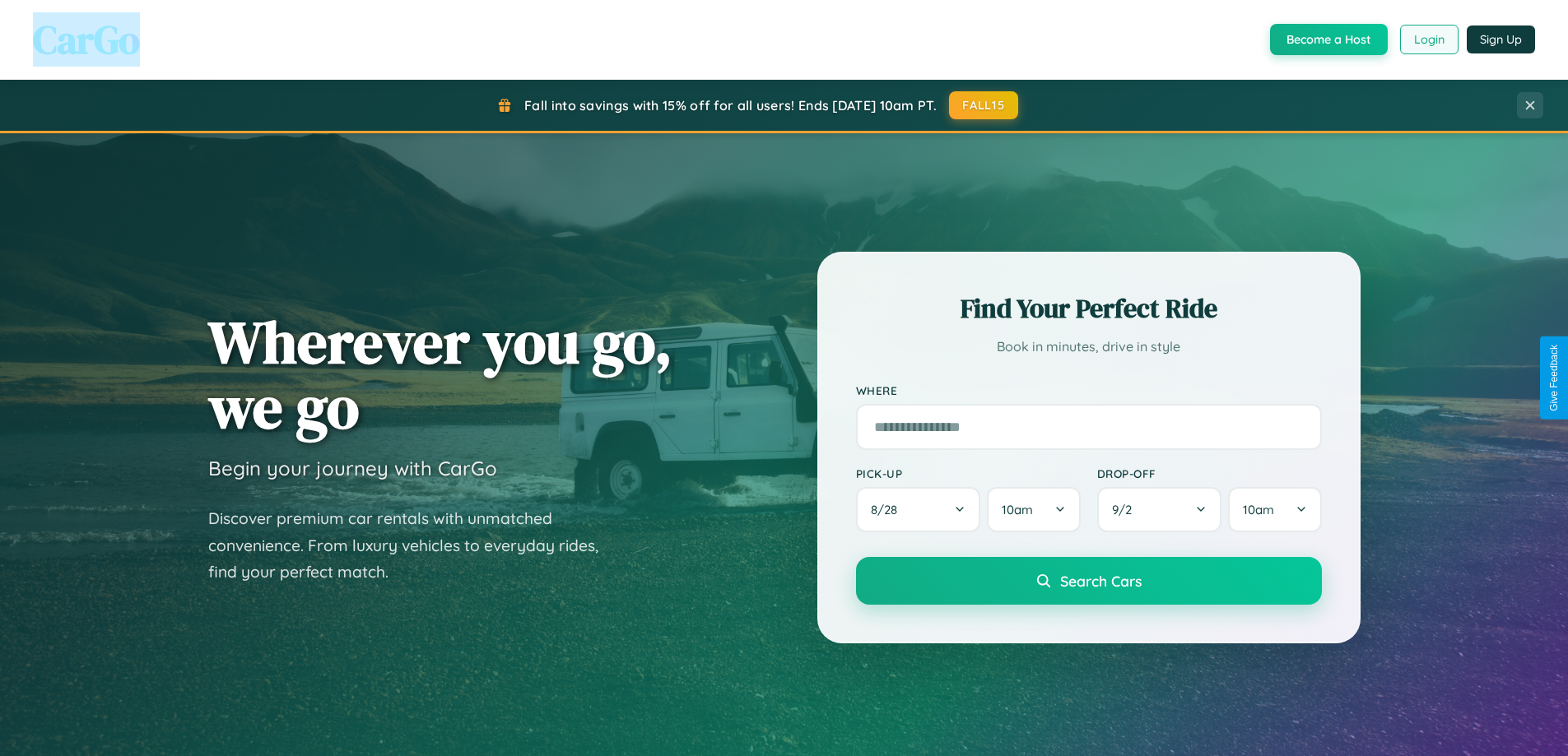
click at [1428, 39] on button "Login" at bounding box center [1429, 39] width 59 height 30
